Goal: Information Seeking & Learning: Learn about a topic

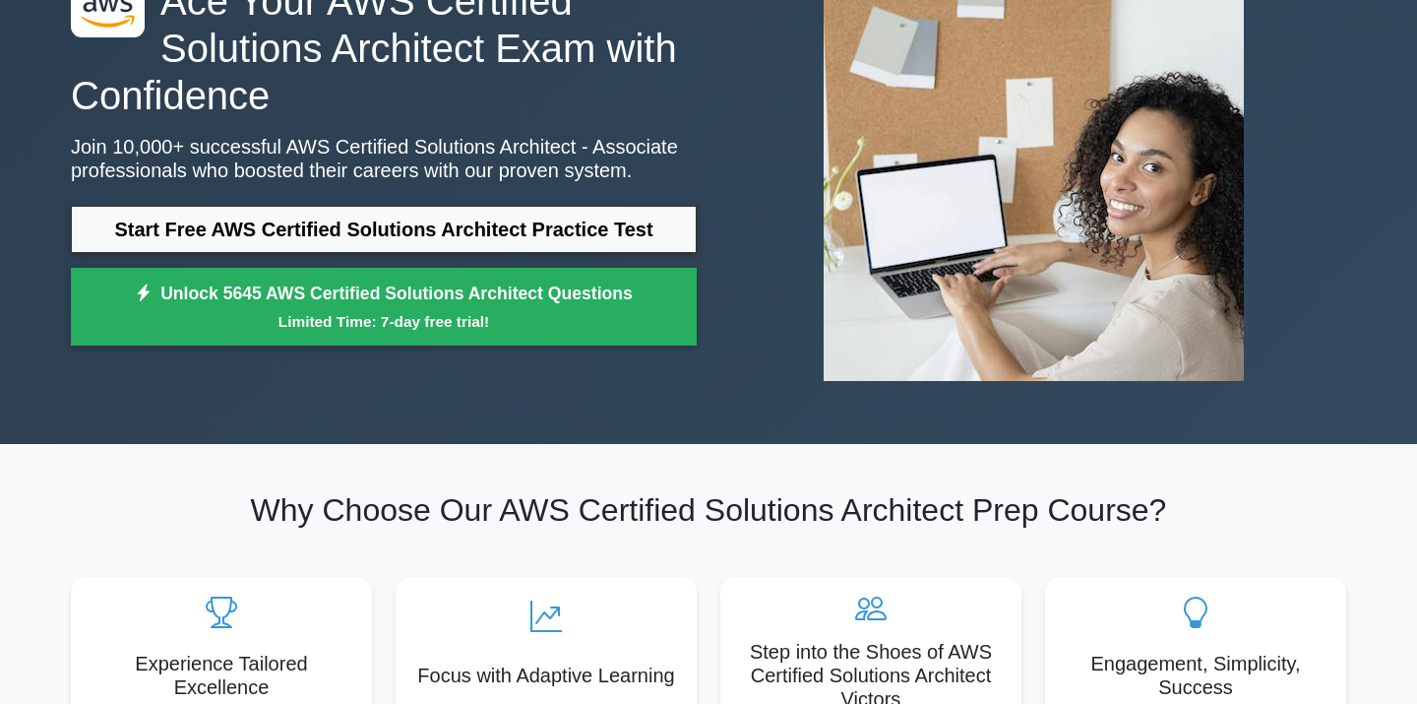
scroll to position [176, 0]
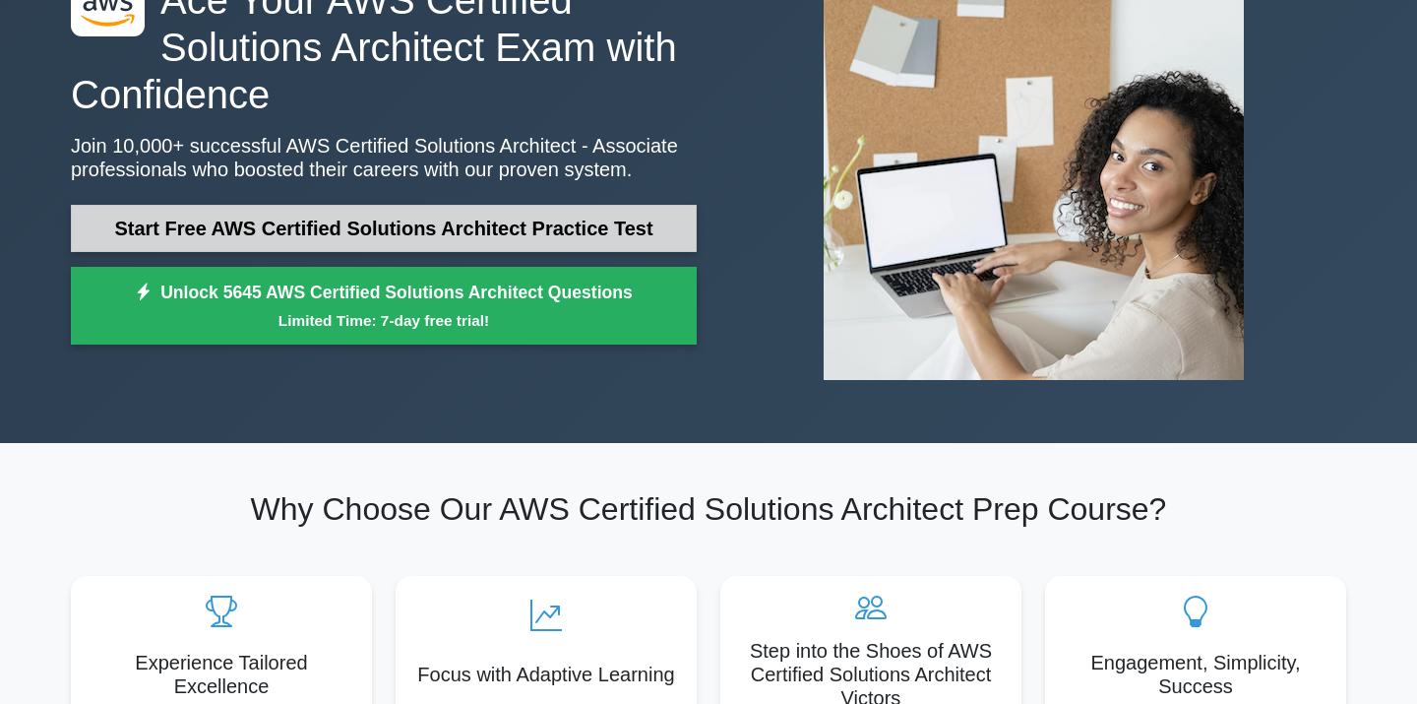
click at [610, 232] on link "Start Free AWS Certified Solutions Architect Practice Test" at bounding box center [384, 228] width 626 height 47
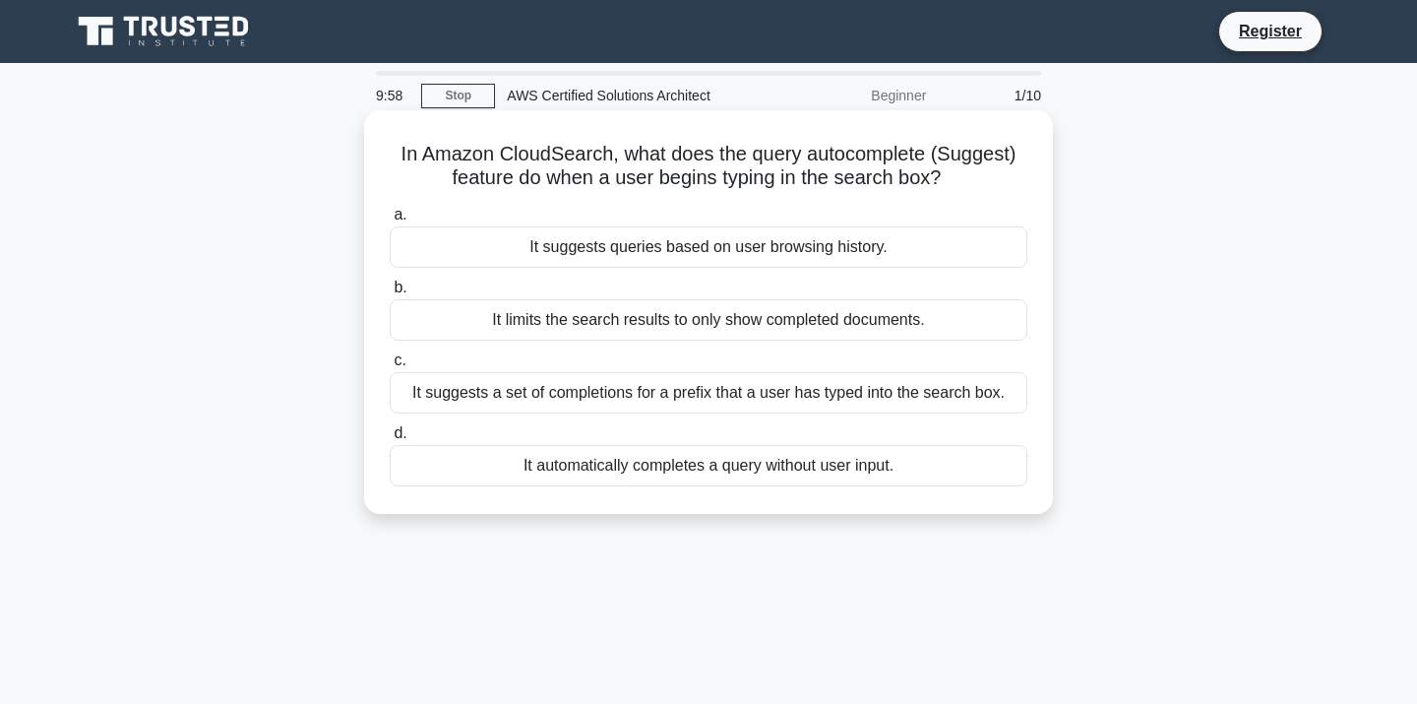
click at [828, 188] on h5 "In Amazon CloudSearch, what does the query autocomplete (Suggest) feature do wh…" at bounding box center [709, 166] width 642 height 49
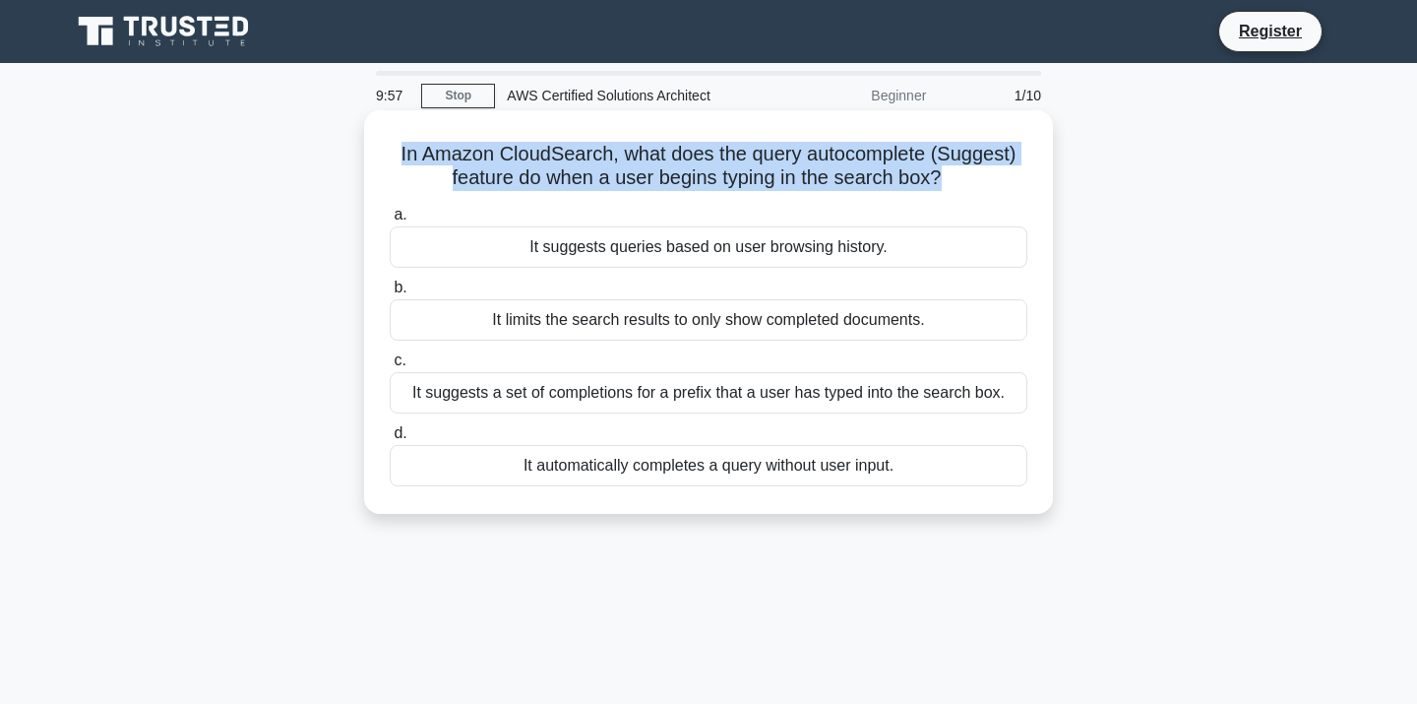
click at [828, 188] on h5 "In Amazon CloudSearch, what does the query autocomplete (Suggest) feature do wh…" at bounding box center [709, 166] width 642 height 49
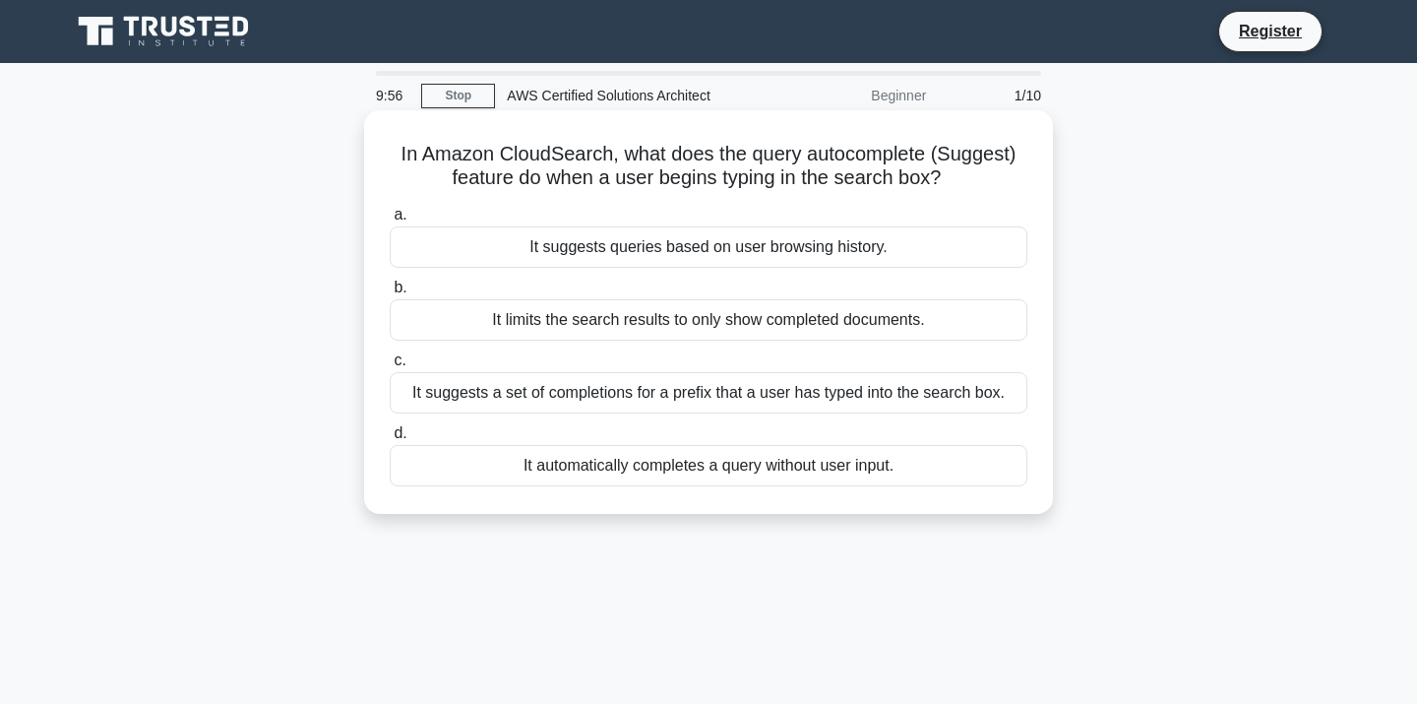
click at [828, 189] on h5 "In Amazon CloudSearch, what does the query autocomplete (Suggest) feature do wh…" at bounding box center [709, 166] width 642 height 49
click at [828, 159] on h5 "In Amazon CloudSearch, what does the query autocomplete (Suggest) feature do wh…" at bounding box center [709, 166] width 642 height 49
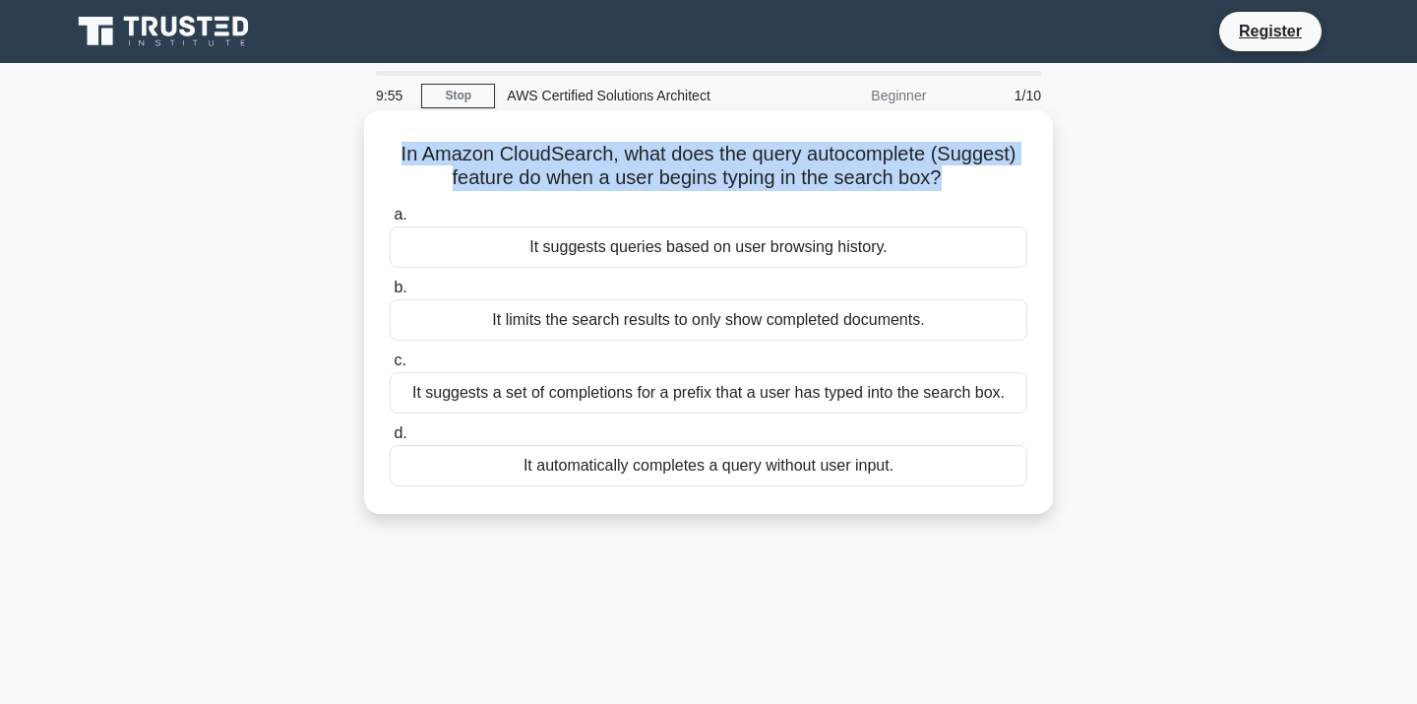
click at [828, 159] on h5 "In Amazon CloudSearch, what does the query autocomplete (Suggest) feature do wh…" at bounding box center [709, 166] width 642 height 49
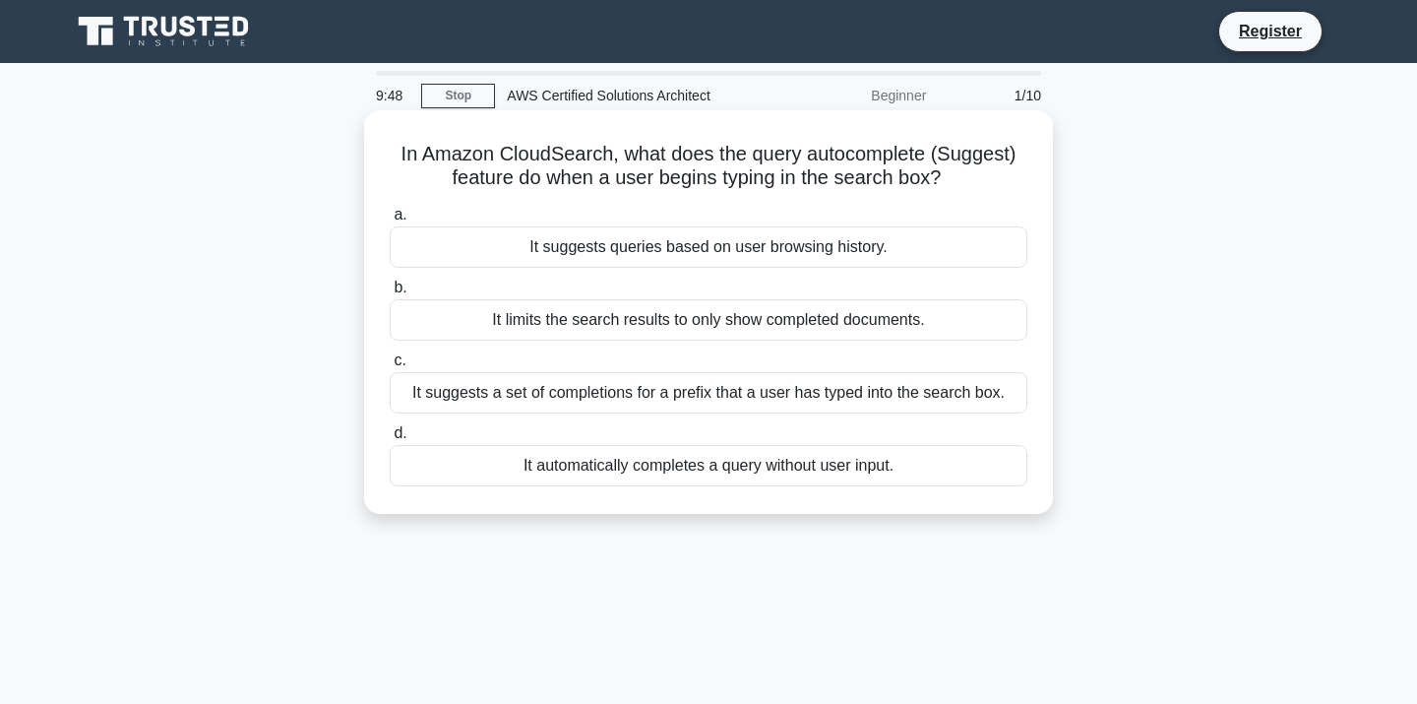
click at [888, 401] on div "It suggests a set of completions for a prefix that a user has typed into the se…" at bounding box center [709, 392] width 638 height 41
click at [390, 367] on input "c. It suggests a set of completions for a prefix that a user has typed into the…" at bounding box center [390, 360] width 0 height 13
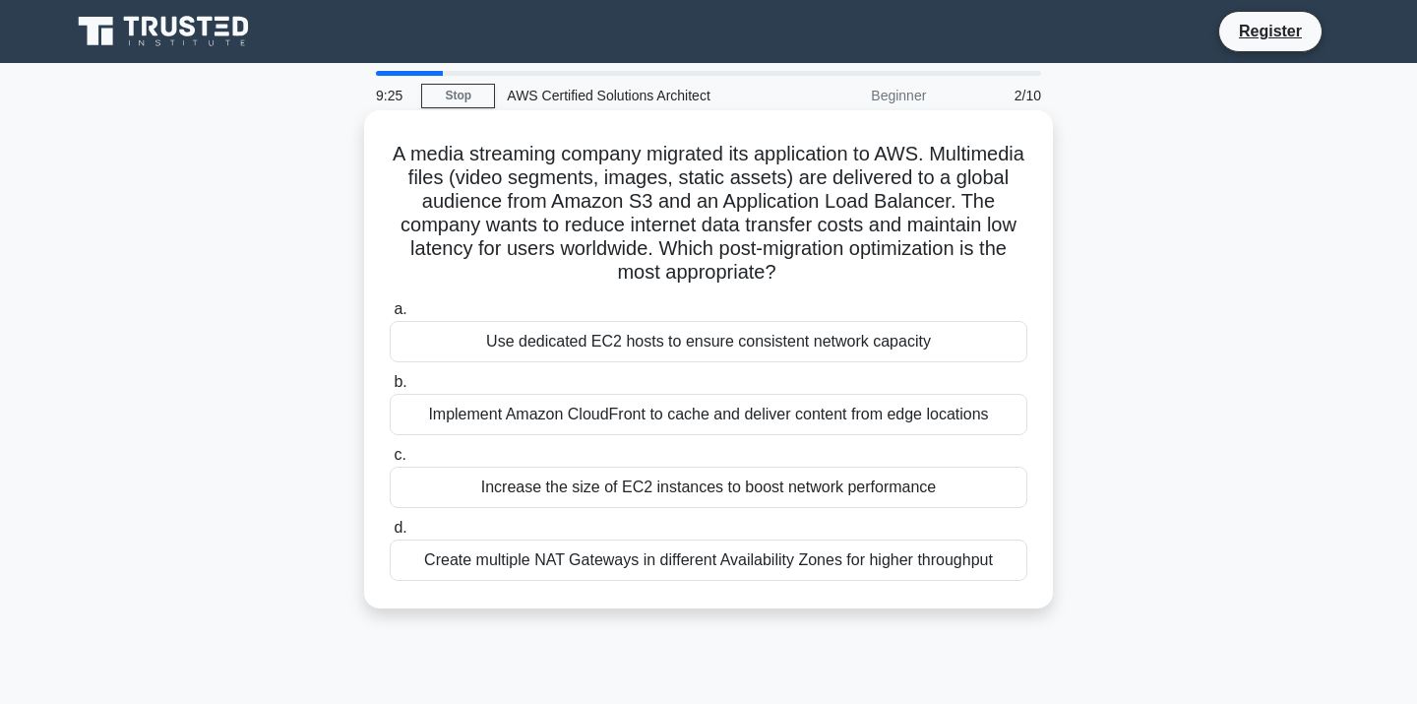
click at [598, 322] on div "Use dedicated EC2 hosts to ensure consistent network capacity" at bounding box center [709, 341] width 638 height 41
click at [390, 316] on input "a. Use dedicated EC2 hosts to ensure consistent network capacity" at bounding box center [390, 309] width 0 height 13
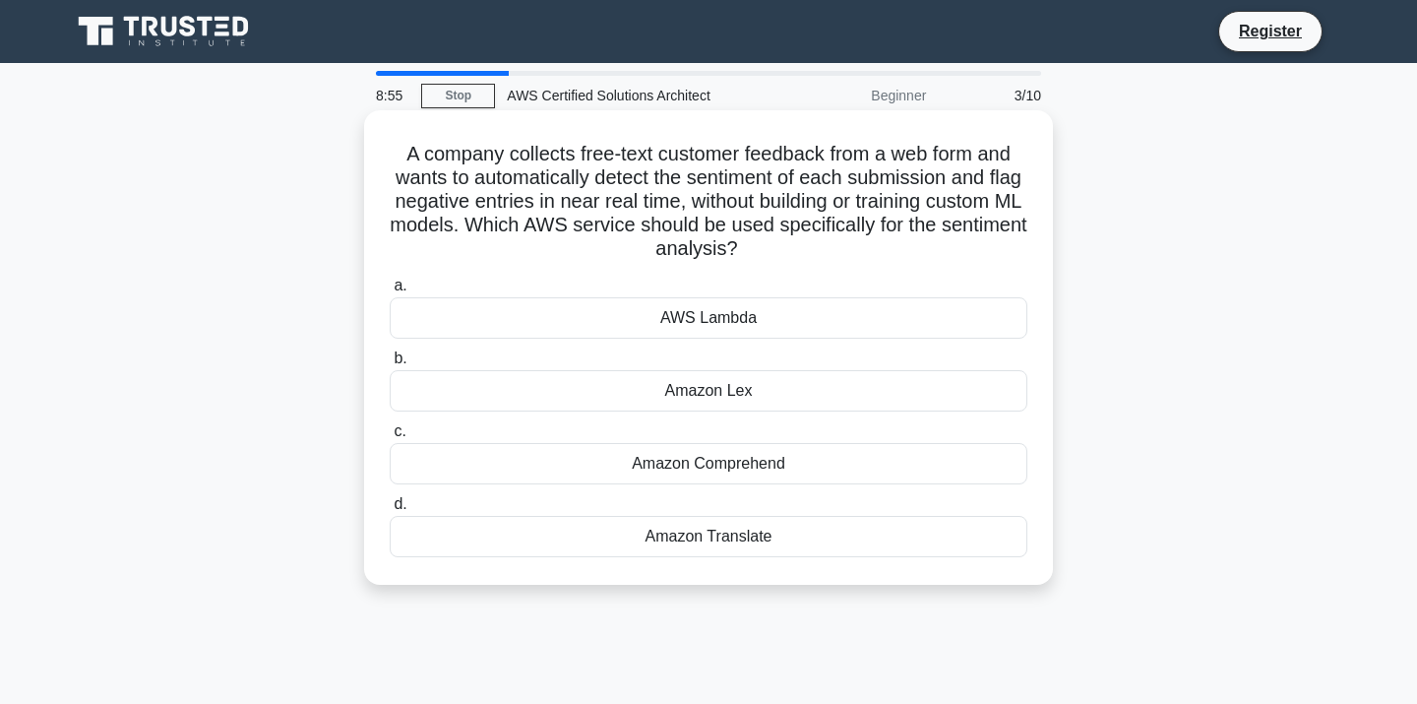
click at [734, 382] on div "Amazon Lex" at bounding box center [709, 390] width 638 height 41
click at [390, 365] on input "b. Amazon Lex" at bounding box center [390, 358] width 0 height 13
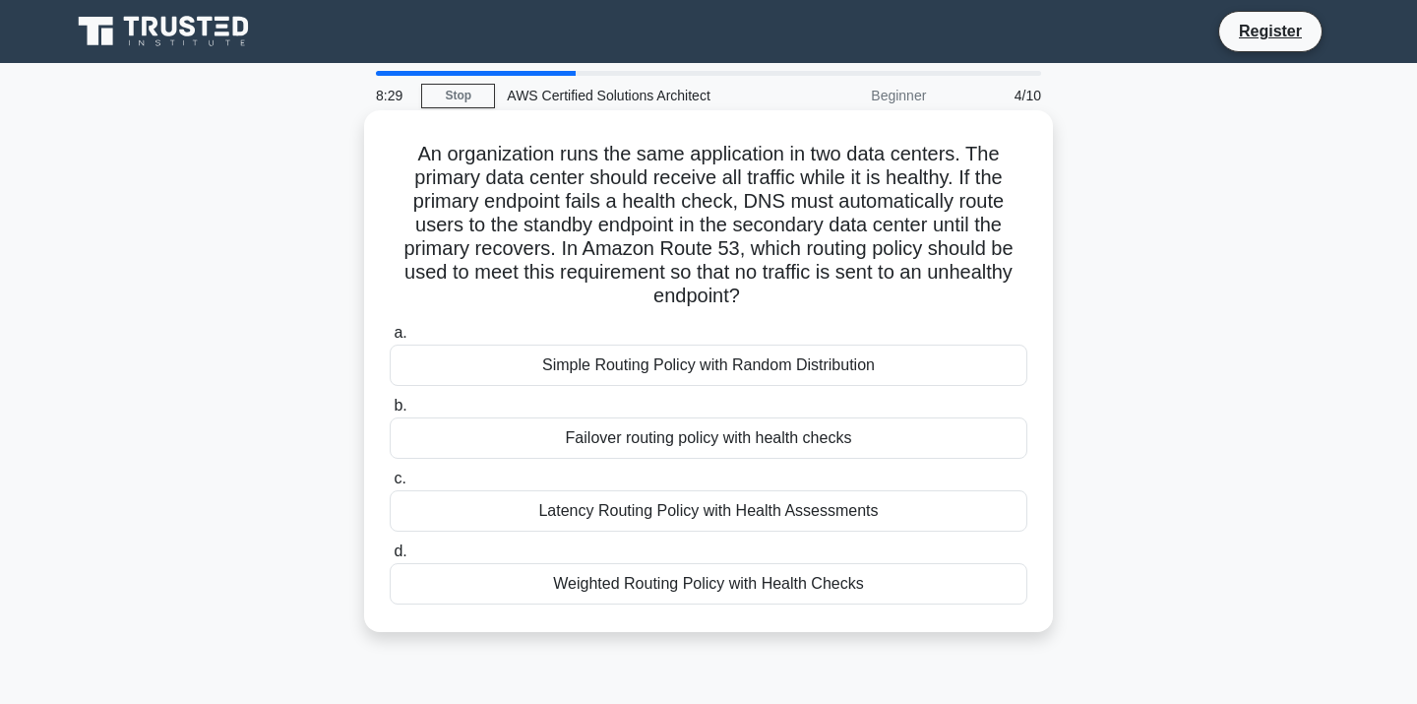
click at [754, 454] on div "Failover routing policy with health checks" at bounding box center [709, 437] width 638 height 41
click at [390, 412] on input "b. Failover routing policy with health checks" at bounding box center [390, 406] width 0 height 13
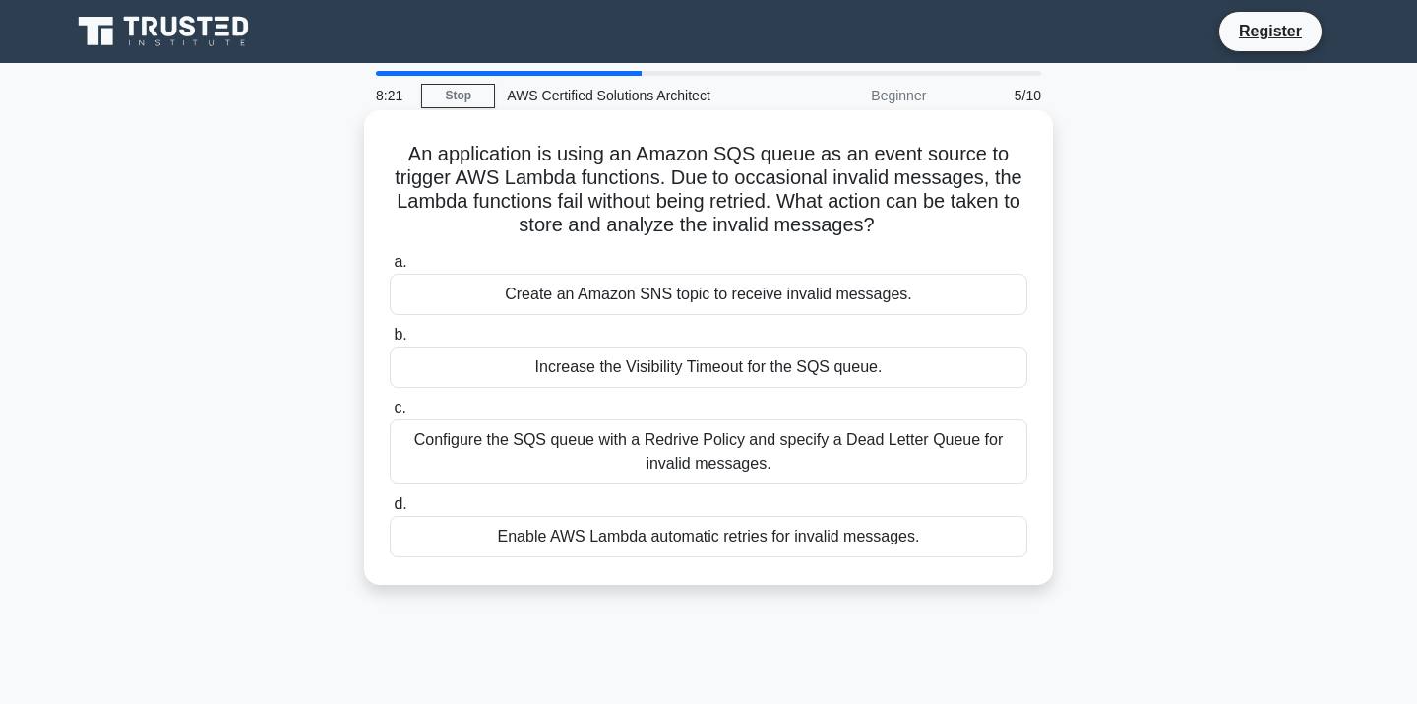
click at [785, 447] on div "Configure the SQS queue with a Redrive Policy and specify a Dead Letter Queue f…" at bounding box center [709, 451] width 638 height 65
click at [390, 414] on input "c. Configure the SQS queue with a Redrive Policy and specify a Dead Letter Queu…" at bounding box center [390, 408] width 0 height 13
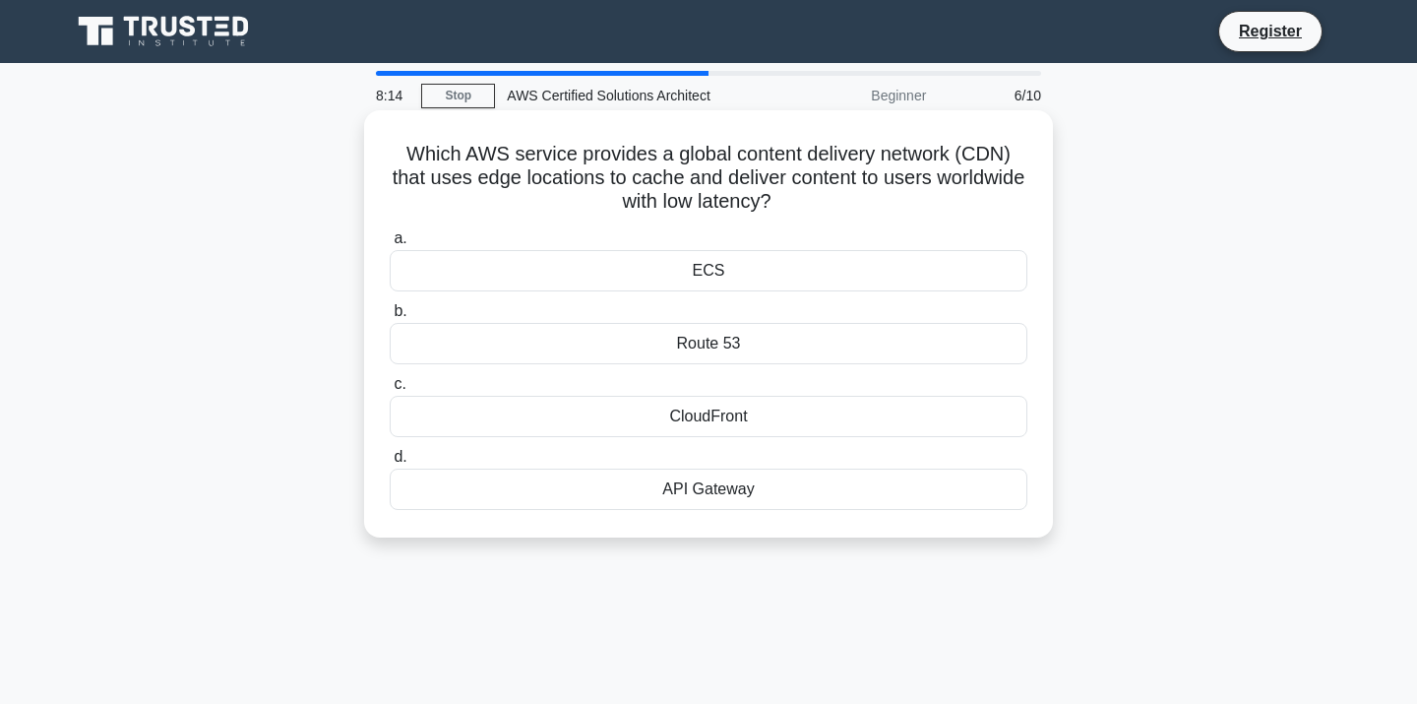
click at [748, 339] on div "Route 53" at bounding box center [709, 343] width 638 height 41
click at [390, 318] on input "b. Route 53" at bounding box center [390, 311] width 0 height 13
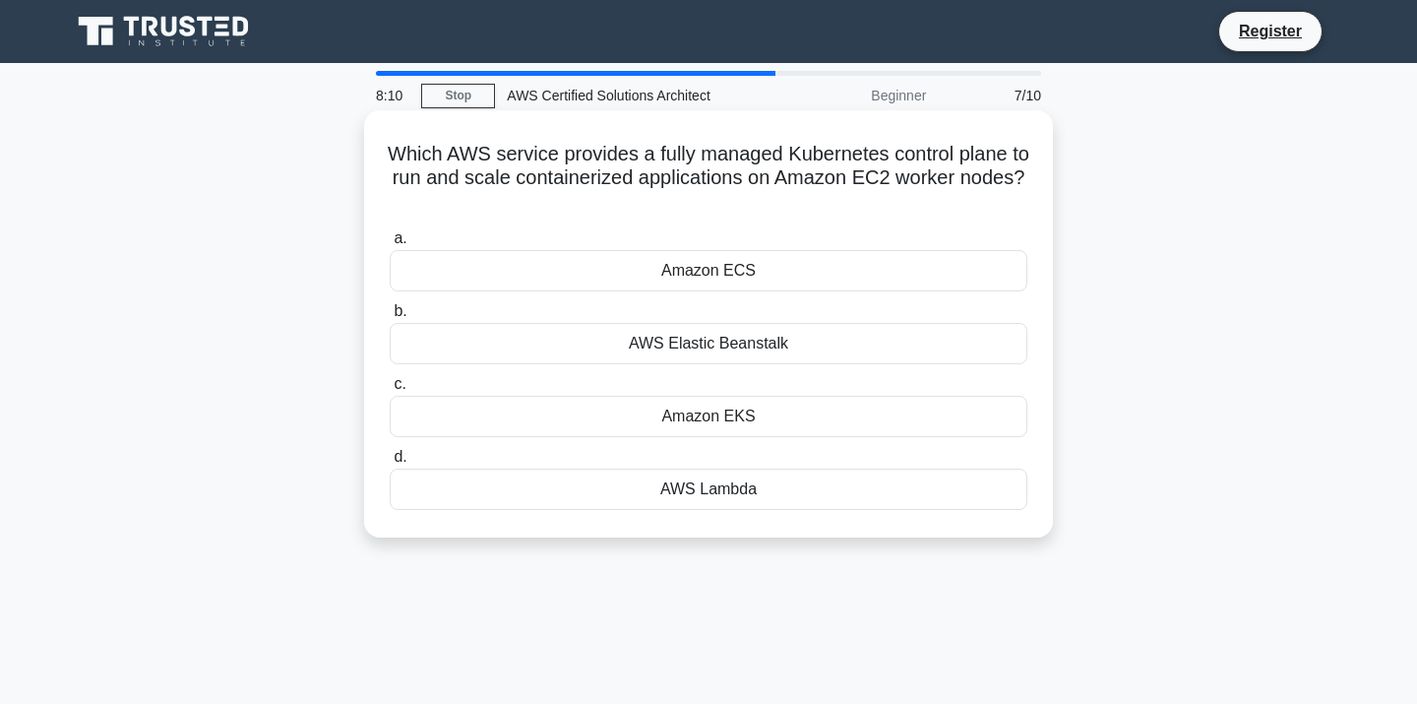
click at [792, 283] on div "Amazon ECS" at bounding box center [709, 270] width 638 height 41
click at [390, 245] on input "a. Amazon ECS" at bounding box center [390, 238] width 0 height 13
click at [786, 279] on div "AWS Service Catalog" at bounding box center [709, 270] width 638 height 41
click at [390, 245] on input "a. AWS Service Catalog" at bounding box center [390, 238] width 0 height 13
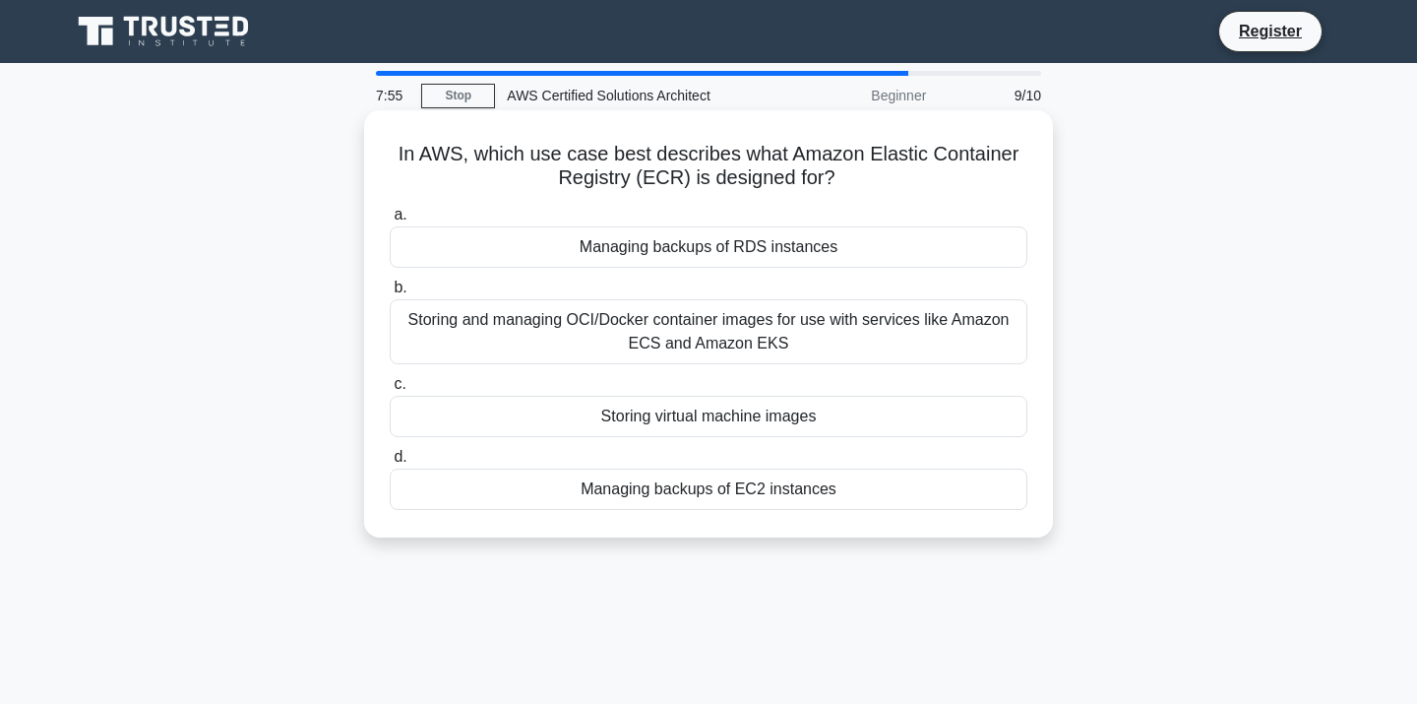
click at [790, 351] on div "Storing and managing OCI/Docker container images for use with services like Ama…" at bounding box center [709, 331] width 638 height 65
click at [390, 294] on input "b. Storing and managing OCI/Docker container images for use with services like …" at bounding box center [390, 287] width 0 height 13
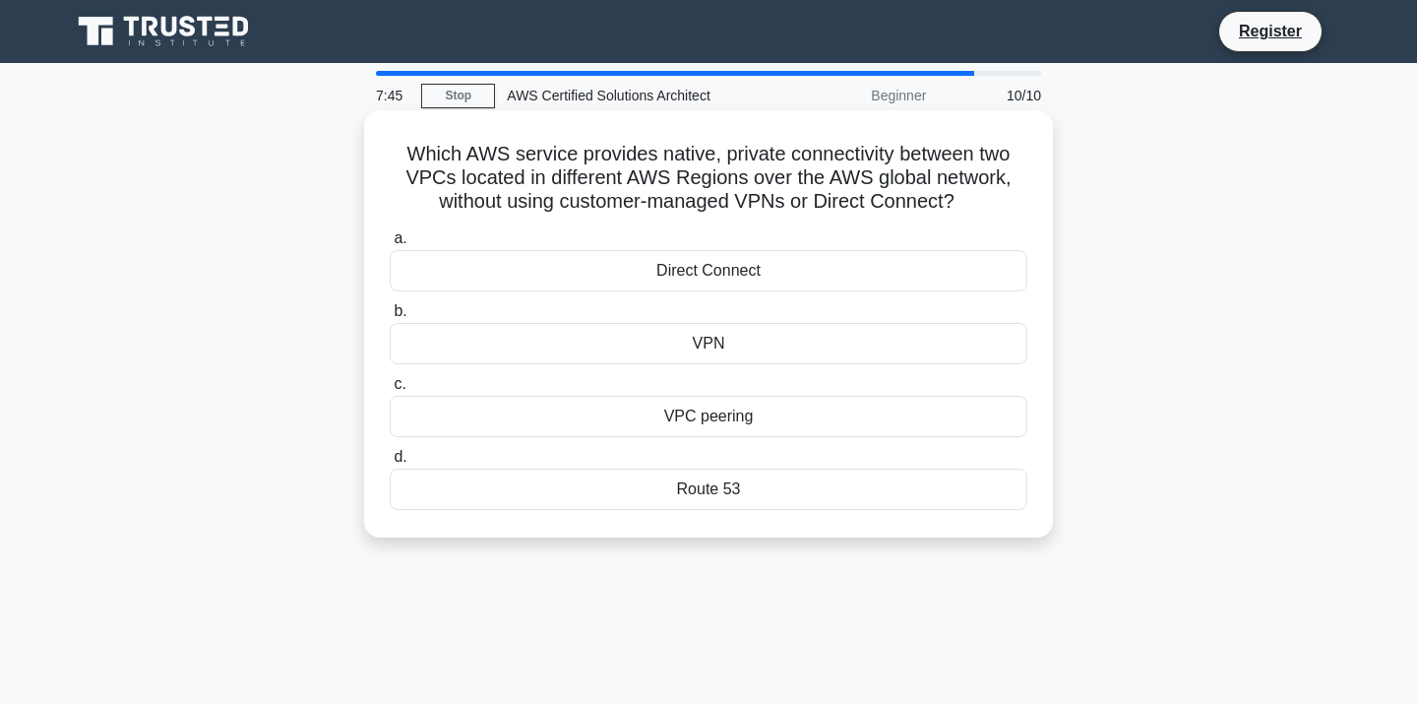
click at [735, 360] on div "VPN" at bounding box center [709, 343] width 638 height 41
click at [390, 318] on input "b. VPN" at bounding box center [390, 311] width 0 height 13
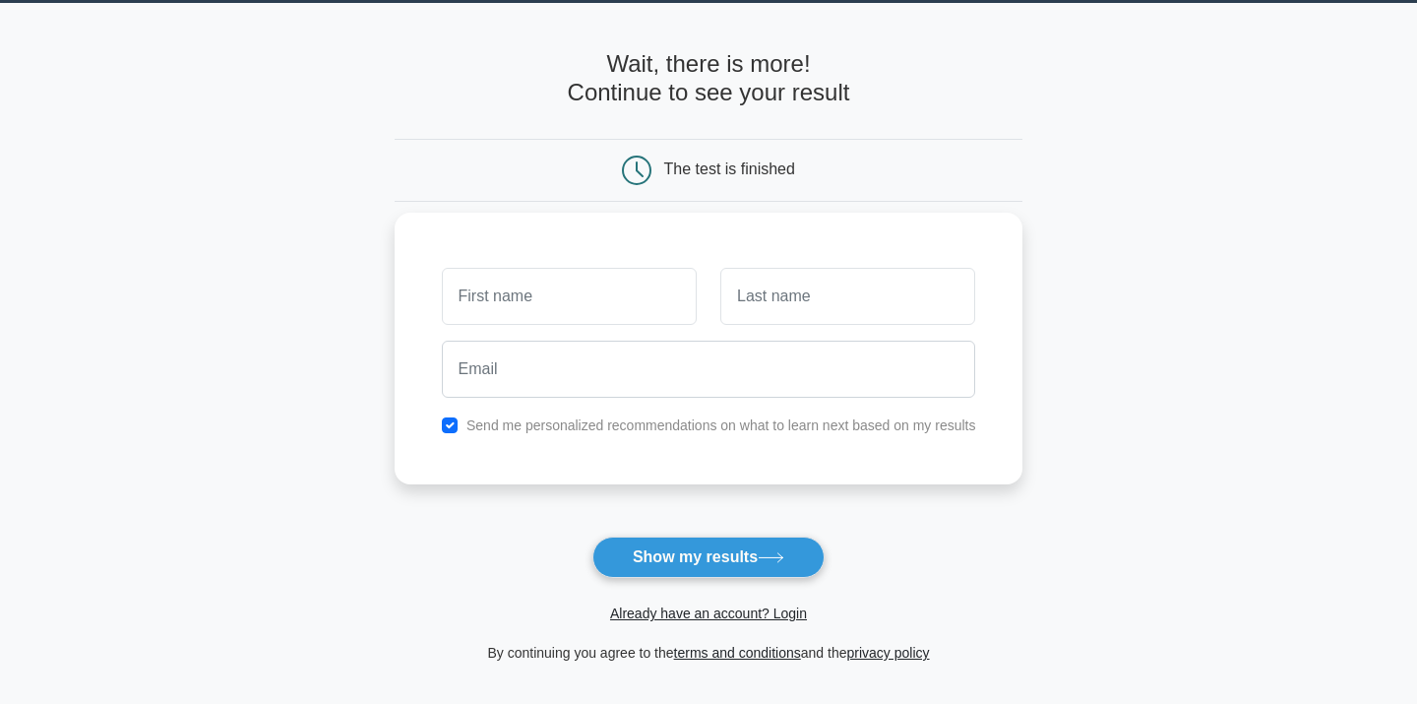
scroll to position [83, 0]
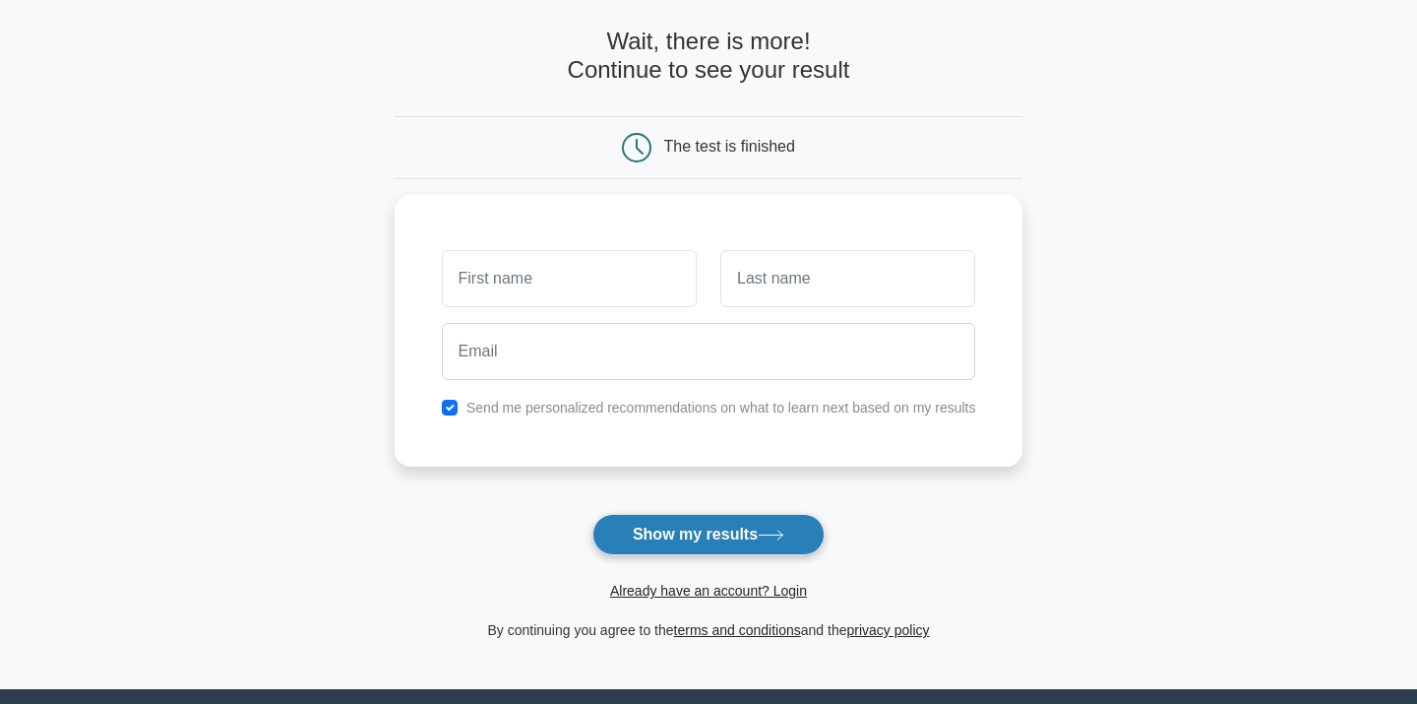
click at [739, 549] on button "Show my results" at bounding box center [708, 534] width 232 height 41
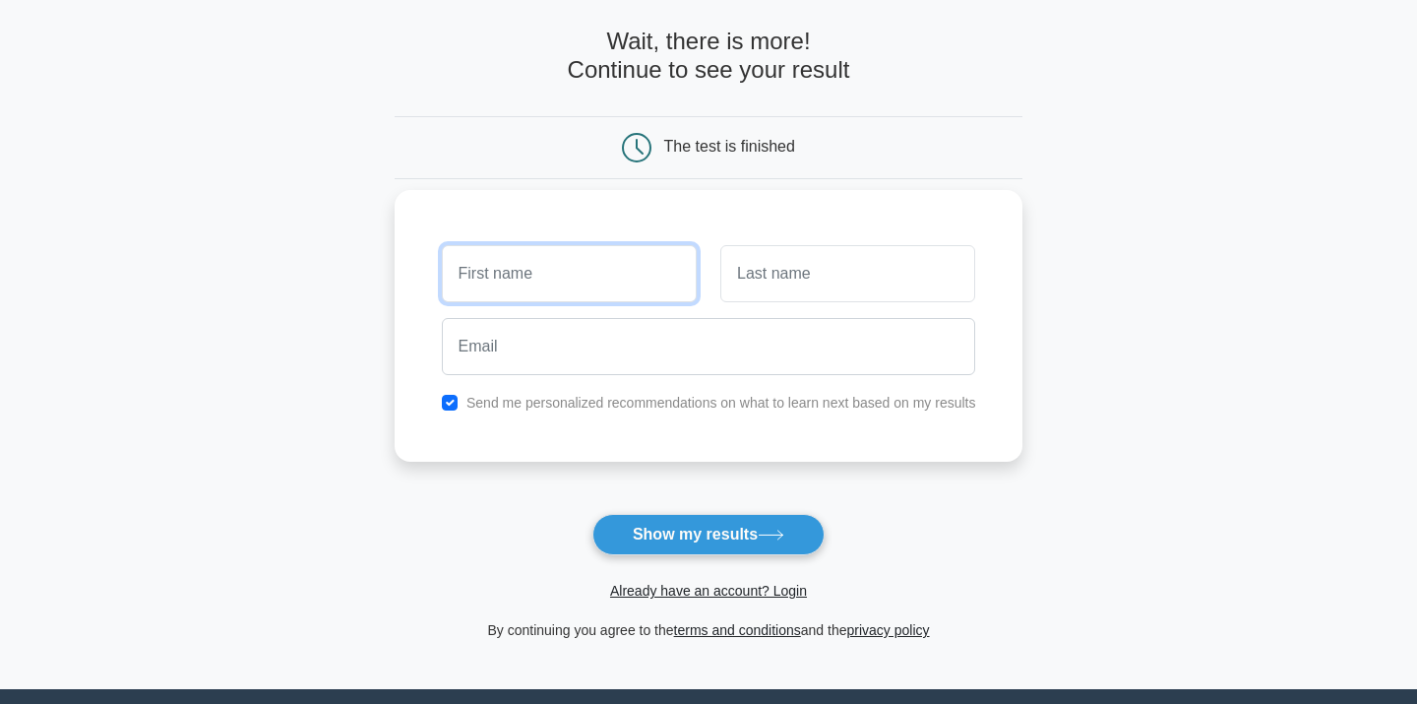
click at [644, 273] on input "text" at bounding box center [569, 273] width 255 height 57
type input "[PERSON_NAME]"
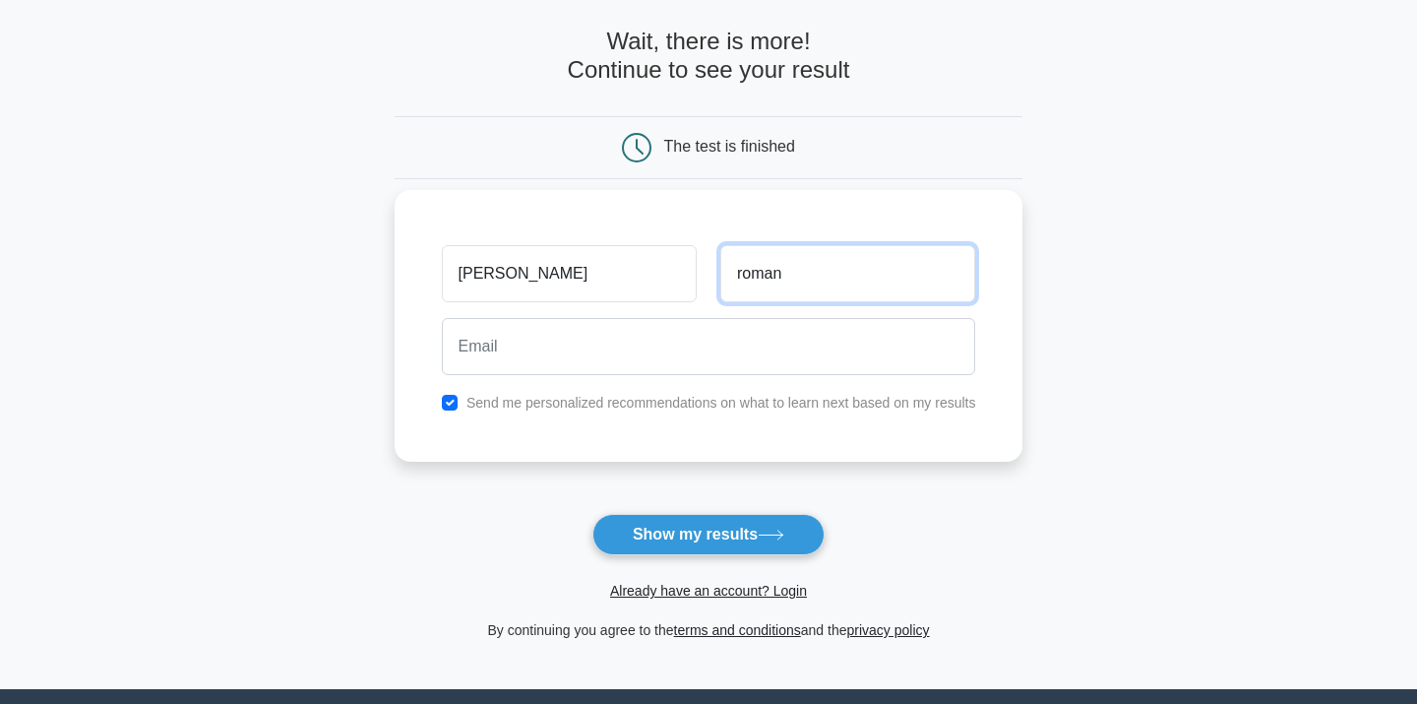
type input "roman"
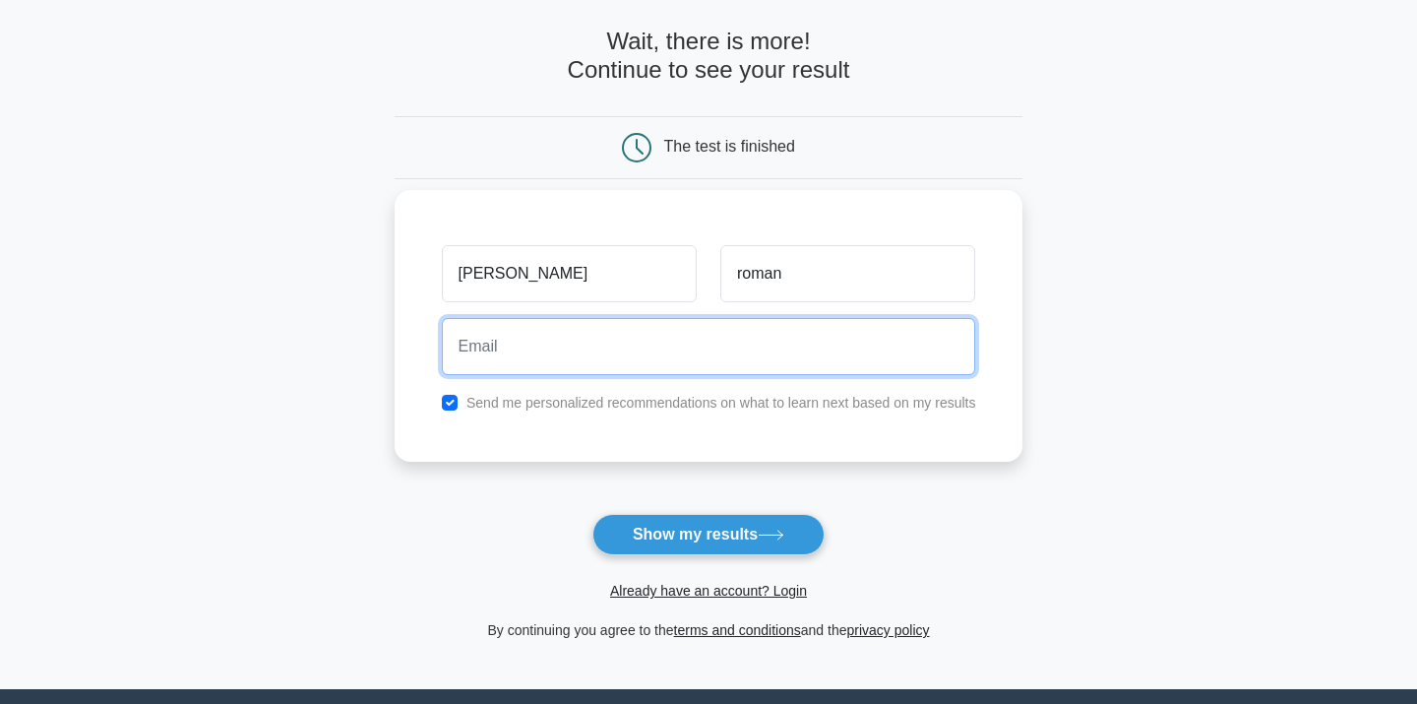
type input "e"
type input "[EMAIL_ADDRESS][DOMAIN_NAME]"
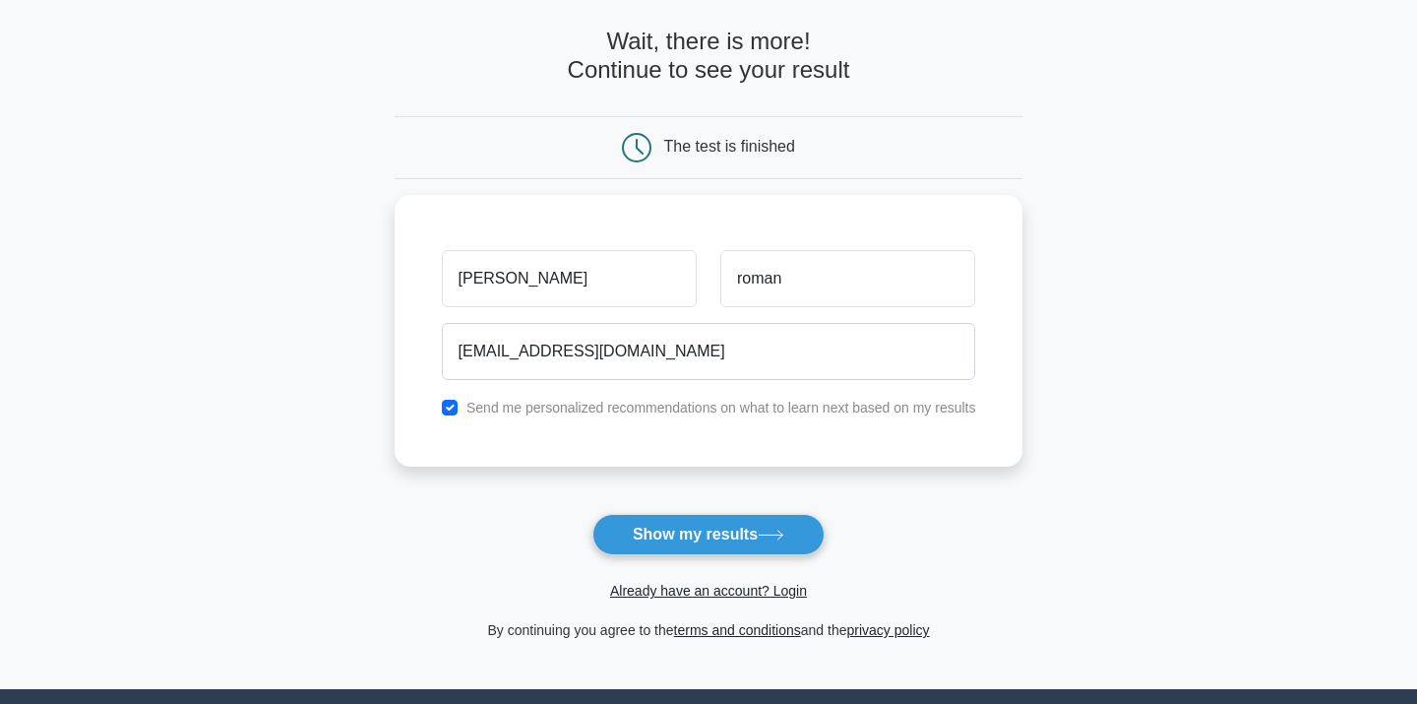
click at [698, 563] on div "Already have an account? Login" at bounding box center [709, 578] width 629 height 47
click at [700, 552] on button "Show my results" at bounding box center [708, 534] width 232 height 41
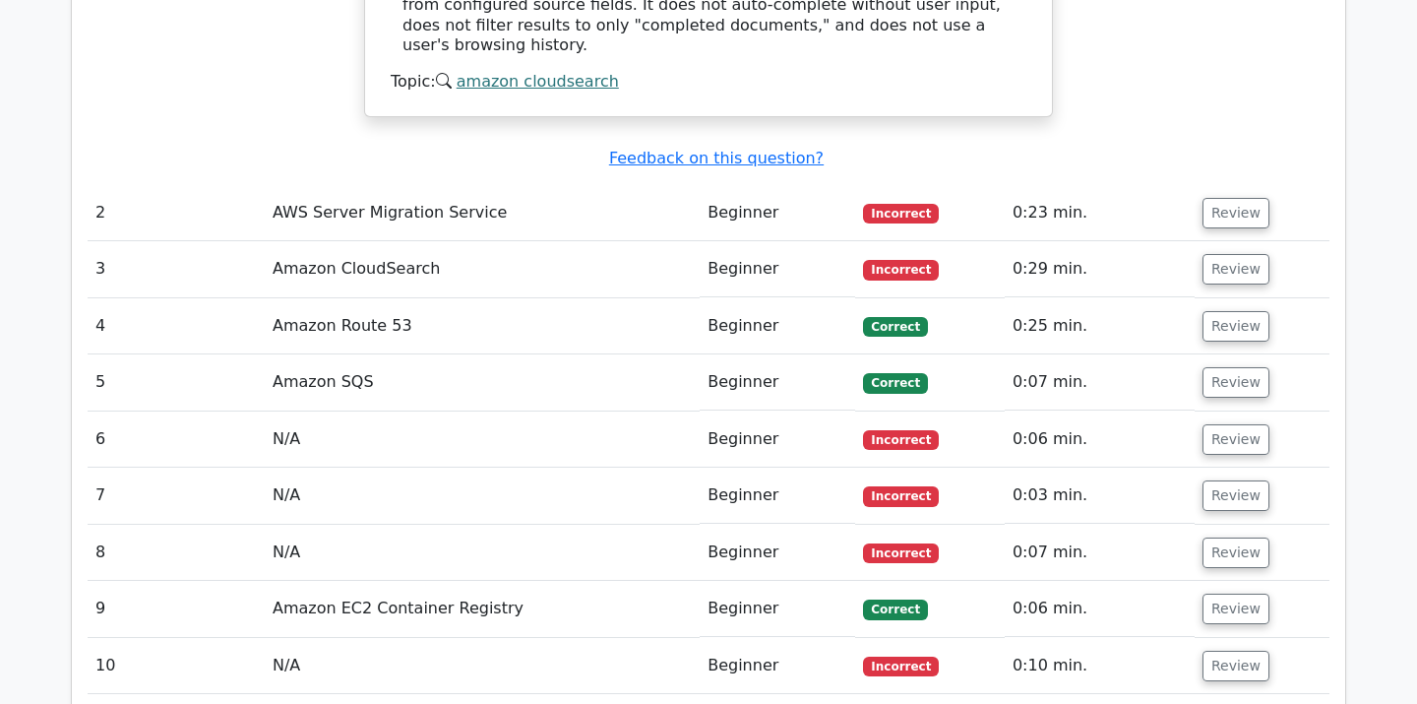
scroll to position [2217, 0]
